Goal: Transaction & Acquisition: Purchase product/service

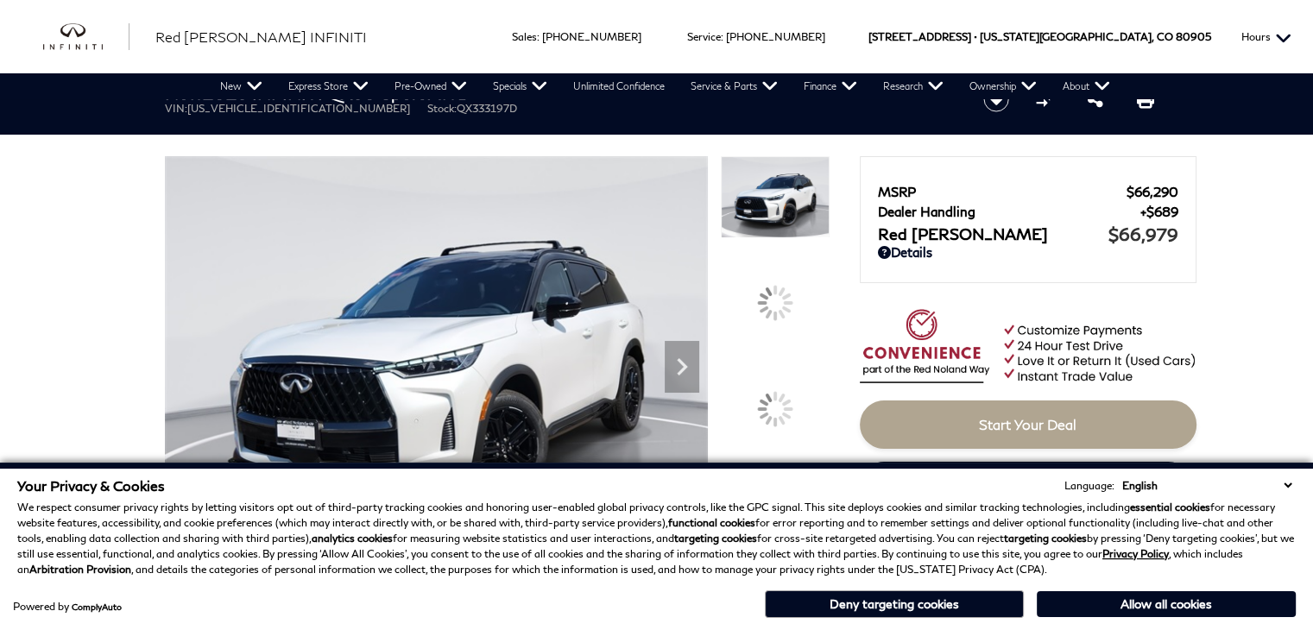
click at [1290, 18] on button "Hours" at bounding box center [1266, 36] width 67 height 73
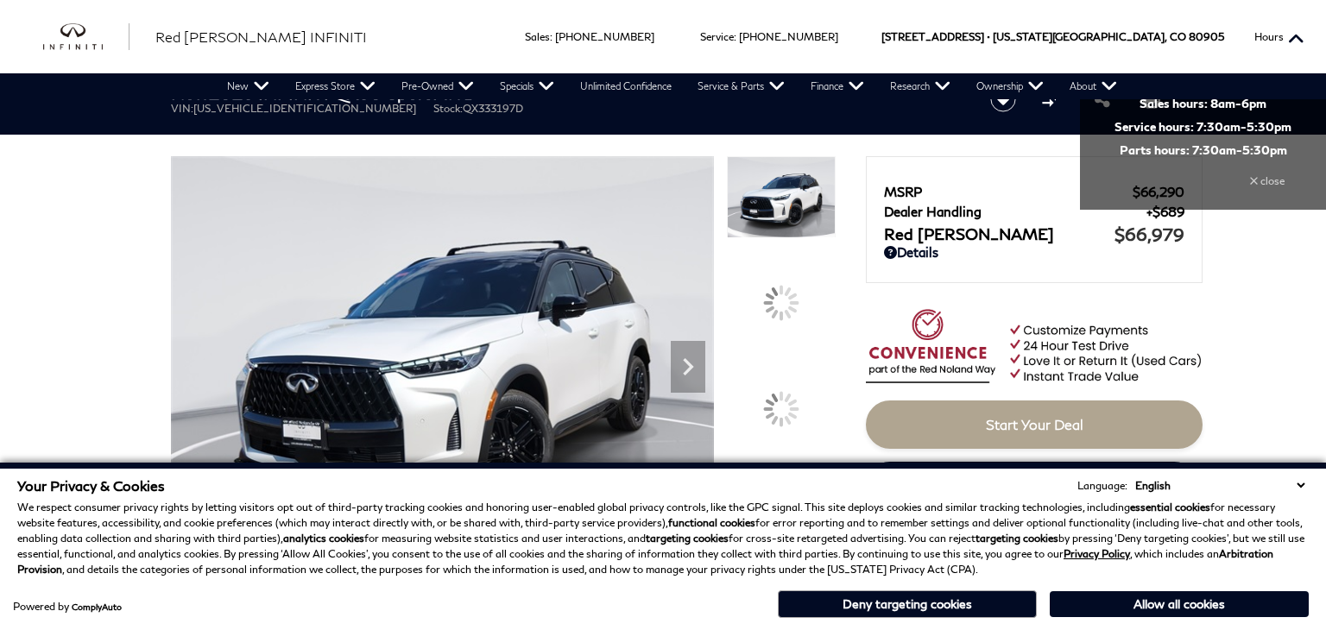
click at [1290, 18] on button "Hours" at bounding box center [1279, 36] width 67 height 73
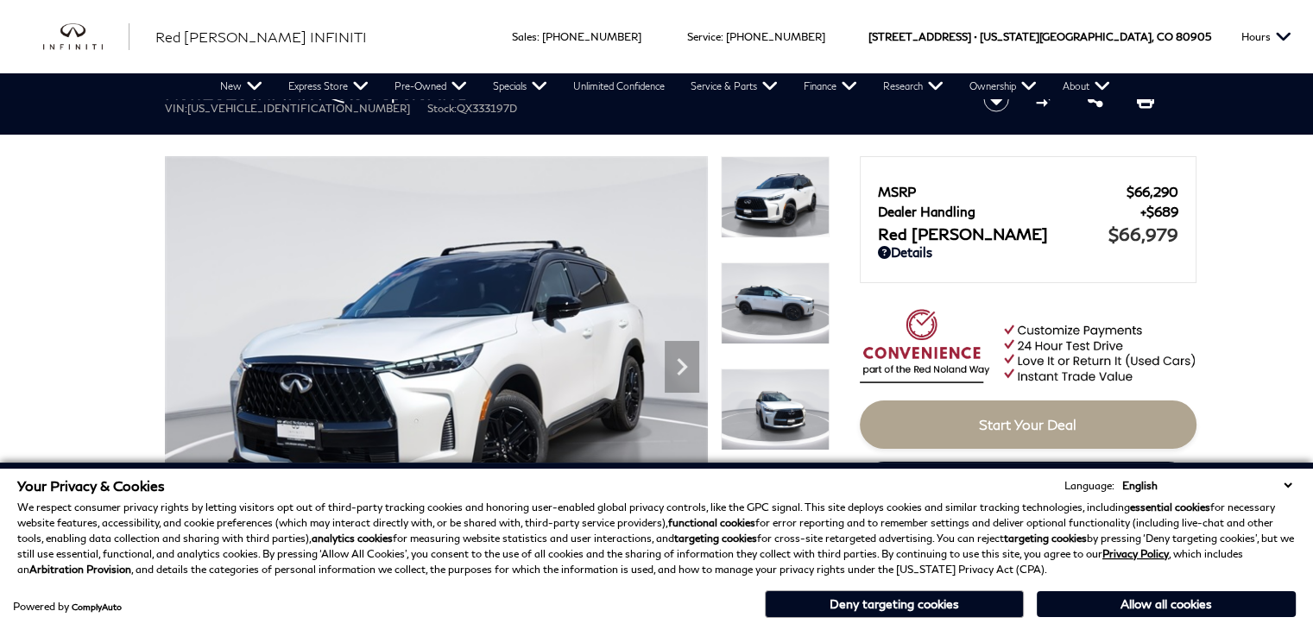
click at [482, 103] on ul "VIN: [US_VEHICLE_IDENTIFICATION_NUMBER] Stock: QX333197D" at bounding box center [560, 108] width 790 height 13
click at [651, 158] on img at bounding box center [437, 360] width 543 height 408
click at [658, 350] on img at bounding box center [436, 360] width 543 height 408
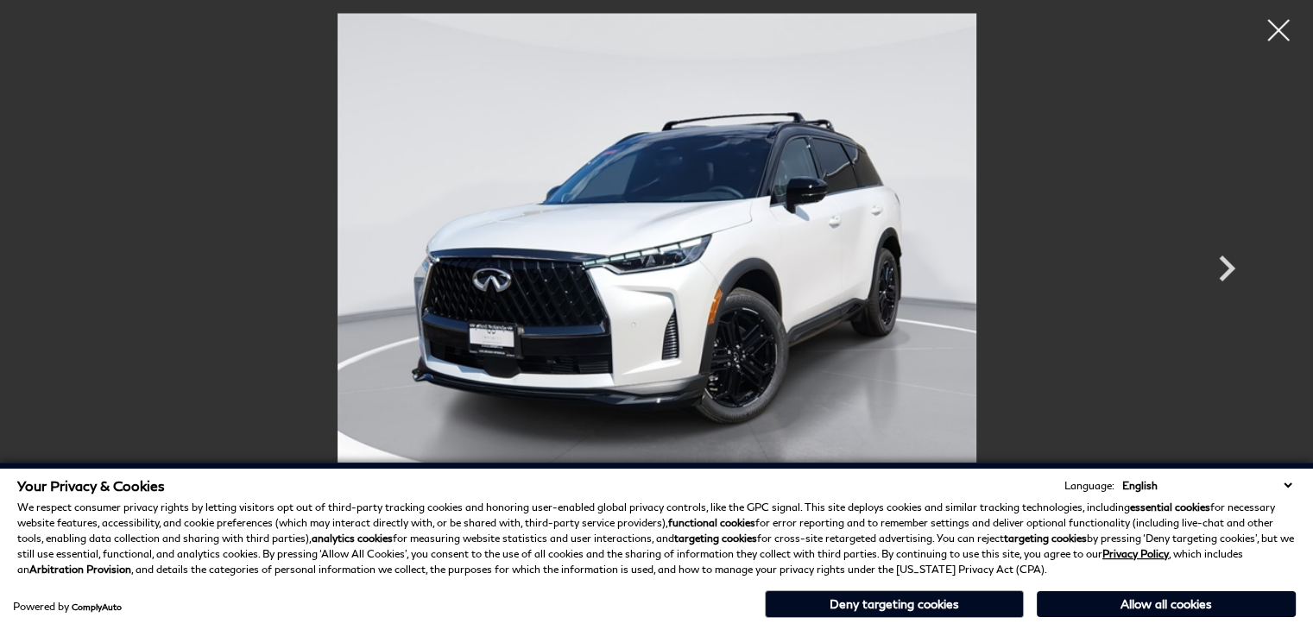
click at [677, 549] on p "We respect consumer privacy rights by letting visitors opt out of third-party t…" at bounding box center [656, 539] width 1279 height 78
click at [503, 441] on img at bounding box center [657, 252] width 1036 height 479
click at [24, 276] on div at bounding box center [656, 315] width 1313 height 630
click at [627, 32] on img at bounding box center [657, 252] width 1036 height 479
click at [680, 153] on img at bounding box center [657, 252] width 1036 height 479
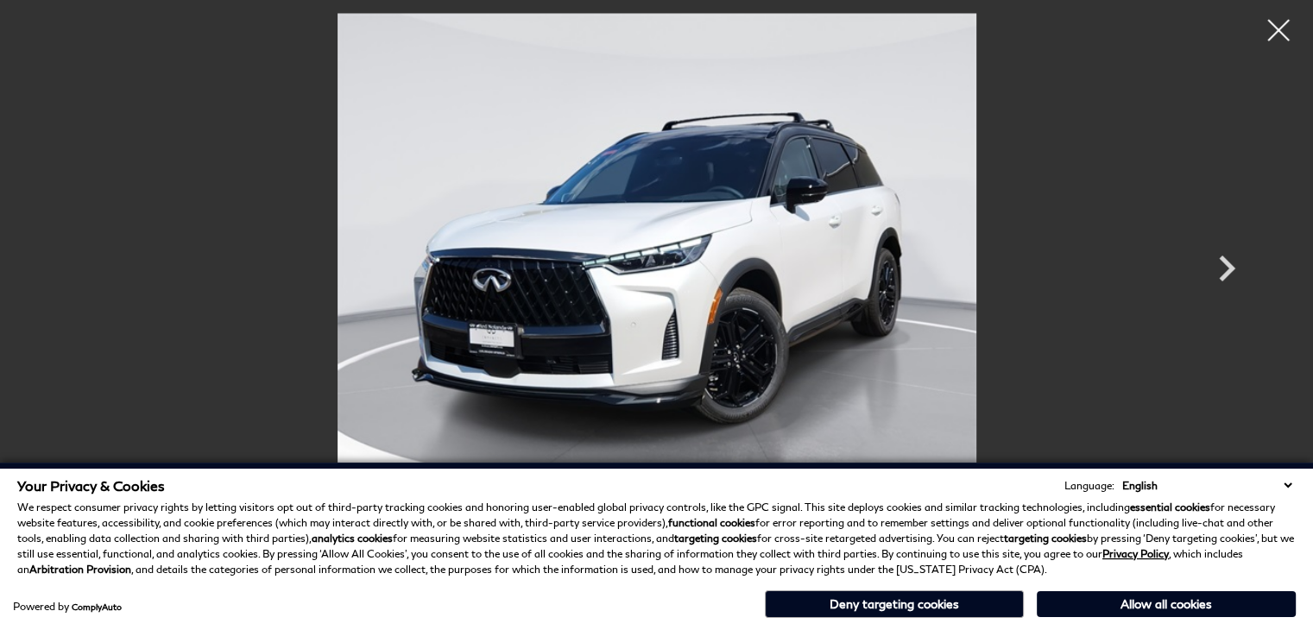
click at [1287, 269] on div at bounding box center [656, 315] width 1313 height 630
click at [1066, 517] on p "We respect consumer privacy rights by letting visitors opt out of third-party t…" at bounding box center [656, 539] width 1279 height 78
click at [625, 590] on div "Powered by ComplyAuto Allow all cookies Deny targeting cookies" at bounding box center [656, 602] width 1279 height 32
click at [250, 519] on p "We respect consumer privacy rights by letting visitors opt out of third-party t…" at bounding box center [656, 539] width 1279 height 78
click at [1276, 462] on div at bounding box center [656, 315] width 1313 height 630
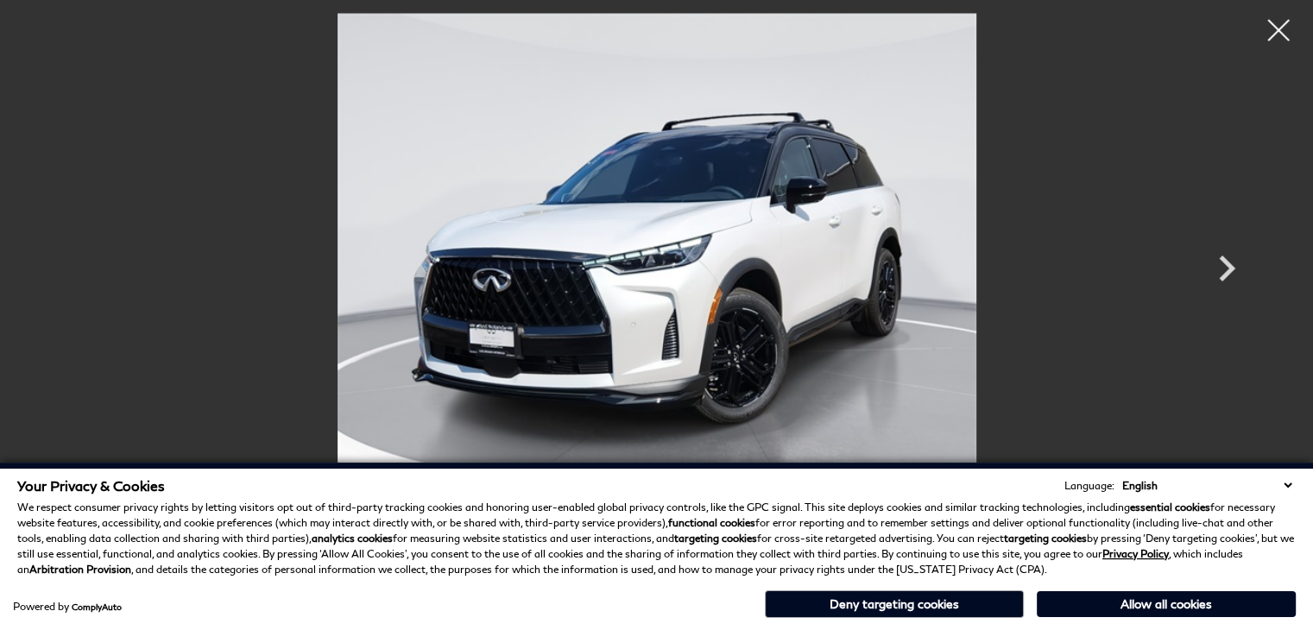
click at [965, 104] on img at bounding box center [657, 252] width 1036 height 479
click at [964, 234] on img at bounding box center [657, 252] width 1036 height 479
click at [988, 407] on img at bounding box center [657, 252] width 1036 height 479
click at [995, 591] on button "Deny targeting cookies" at bounding box center [894, 605] width 259 height 28
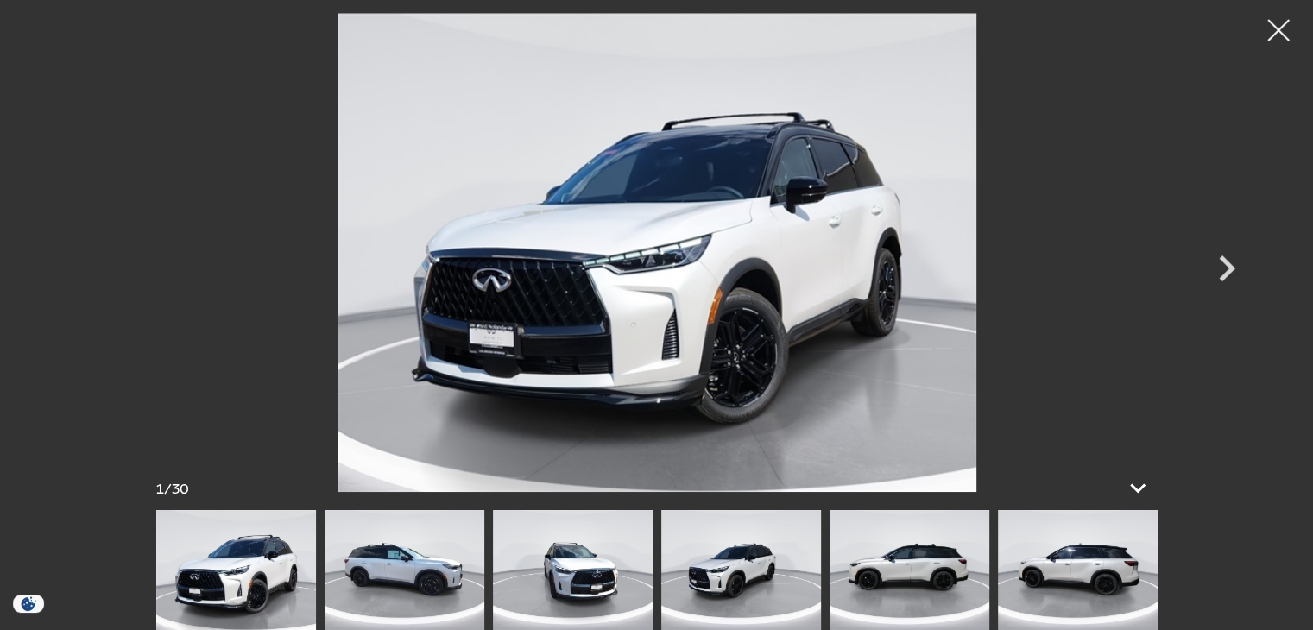
click at [891, 214] on img at bounding box center [657, 252] width 1036 height 479
